Goal: Navigation & Orientation: Find specific page/section

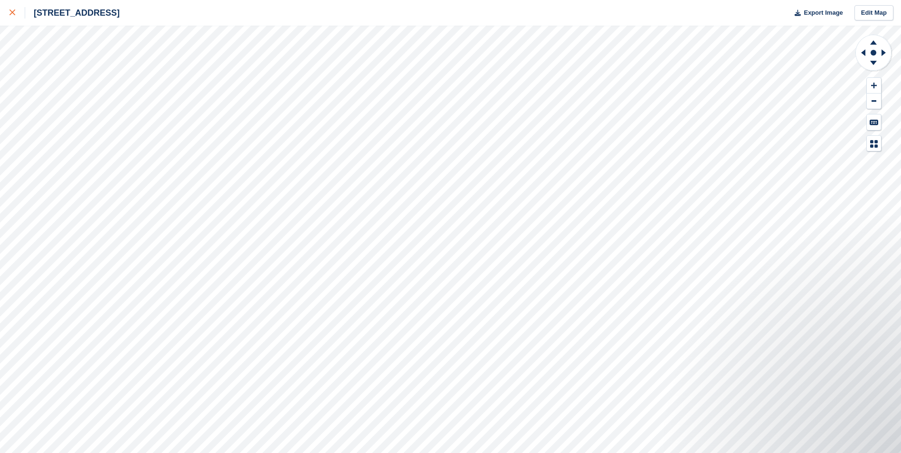
click at [17, 17] on div at bounding box center [17, 12] width 16 height 11
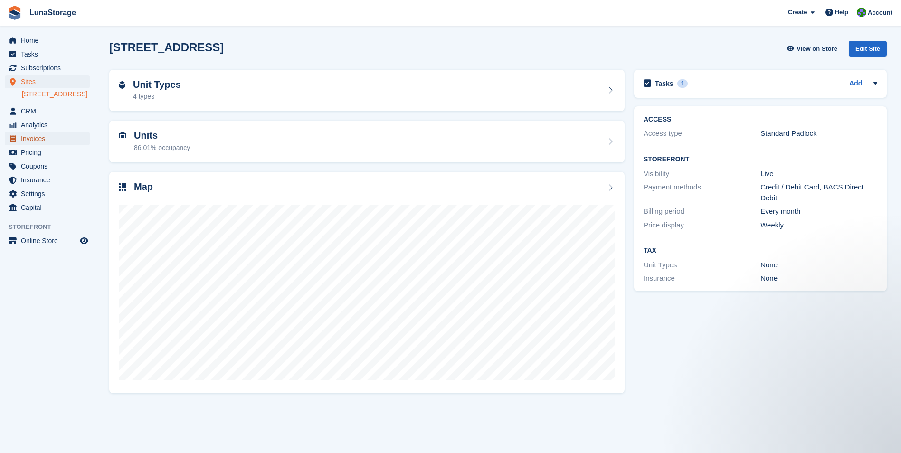
click at [31, 145] on span "Invoices" at bounding box center [49, 138] width 57 height 13
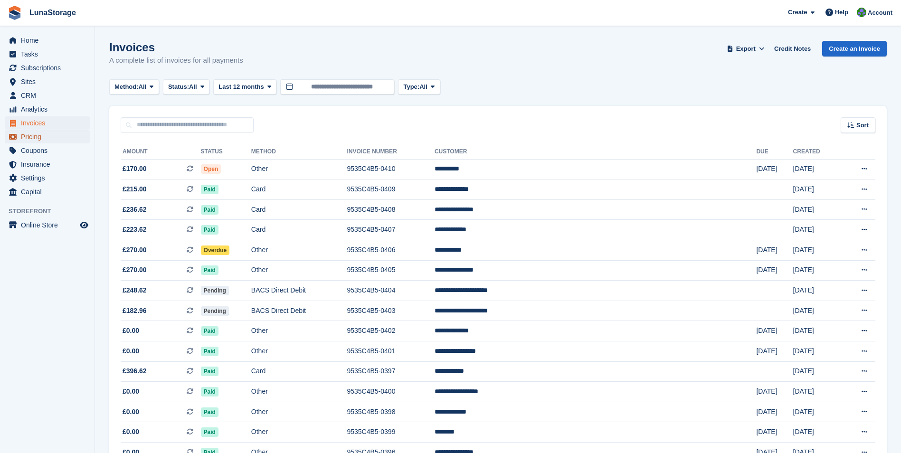
click at [34, 138] on span "Pricing" at bounding box center [49, 136] width 57 height 13
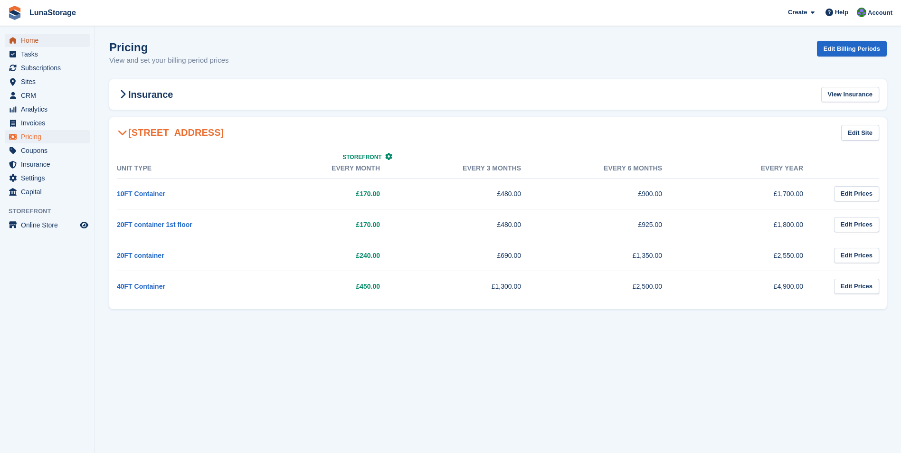
click at [18, 39] on span "menu" at bounding box center [12, 40] width 11 height 11
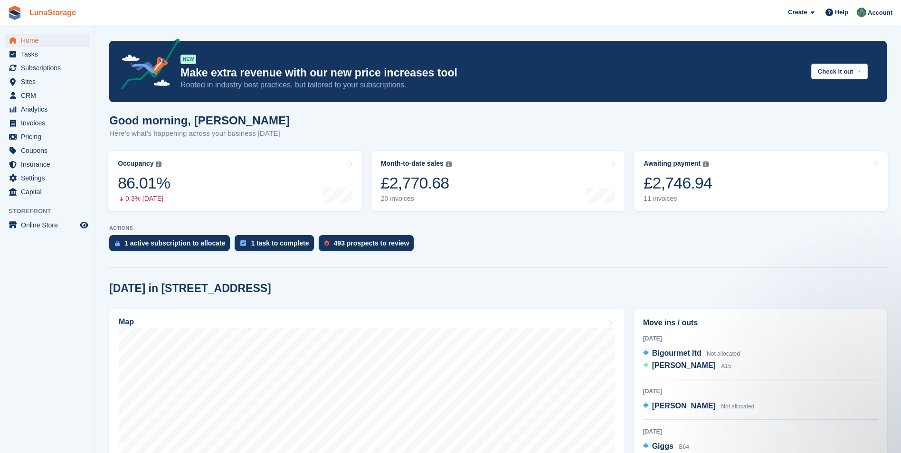
click at [52, 9] on link "LunaStorage" at bounding box center [53, 13] width 54 height 16
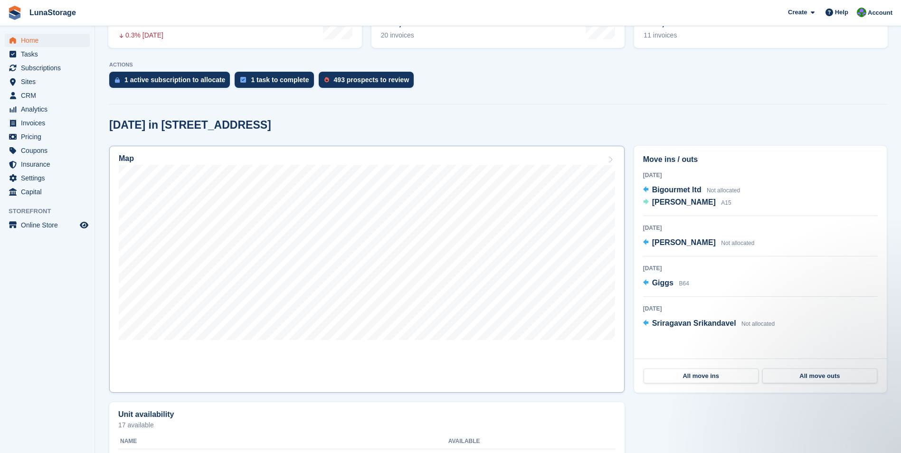
scroll to position [65, 0]
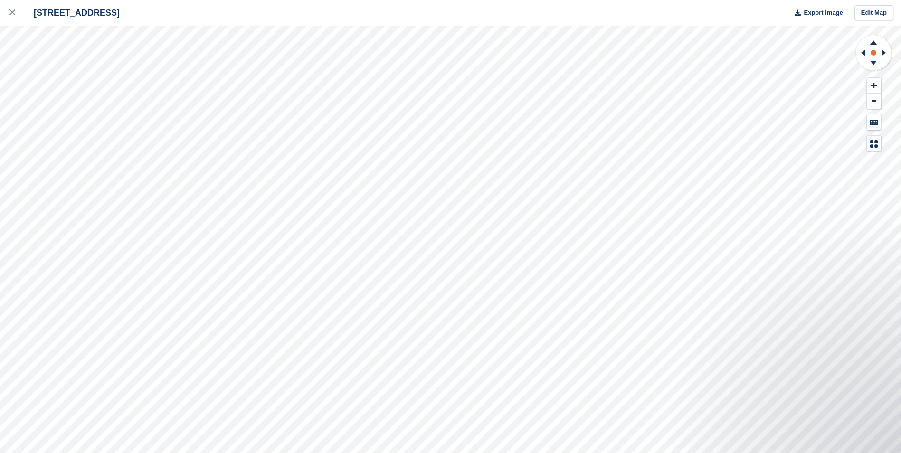
click at [873, 51] on circle at bounding box center [873, 53] width 6 height 6
